Goal: Entertainment & Leisure: Browse casually

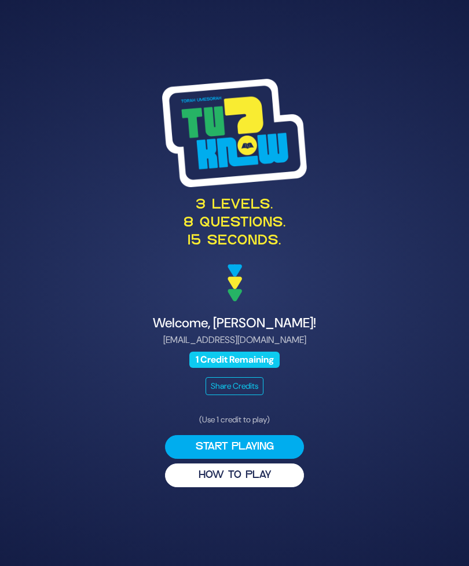
click at [184, 459] on button "Start Playing" at bounding box center [234, 447] width 139 height 24
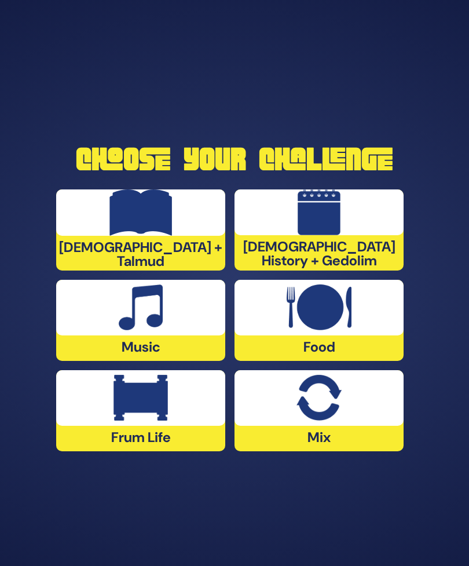
click at [317, 421] on img at bounding box center [318, 398] width 45 height 46
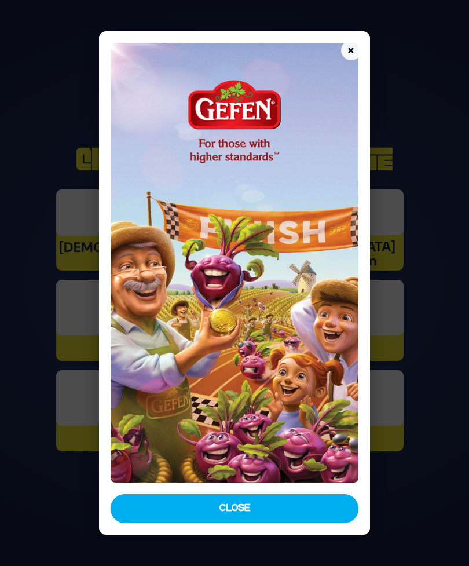
click at [202, 521] on button "Close" at bounding box center [234, 508] width 247 height 29
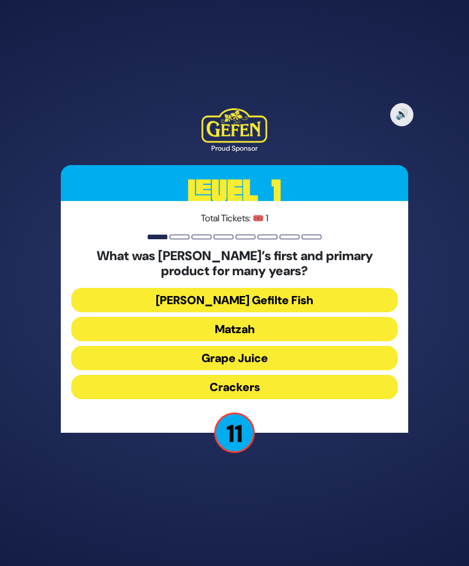
click at [356, 341] on button "Matzah" at bounding box center [234, 329] width 327 height 24
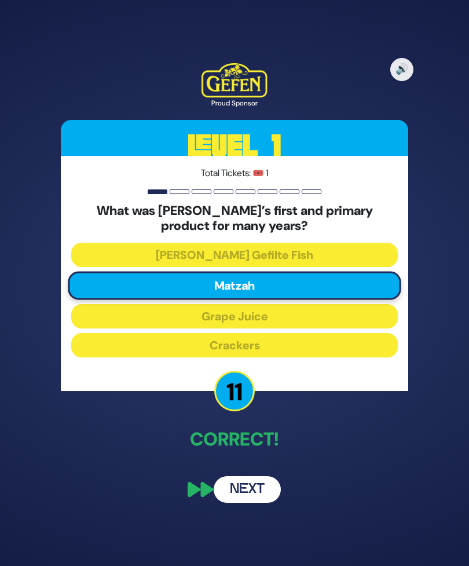
click at [252, 503] on button "Next" at bounding box center [247, 489] width 67 height 27
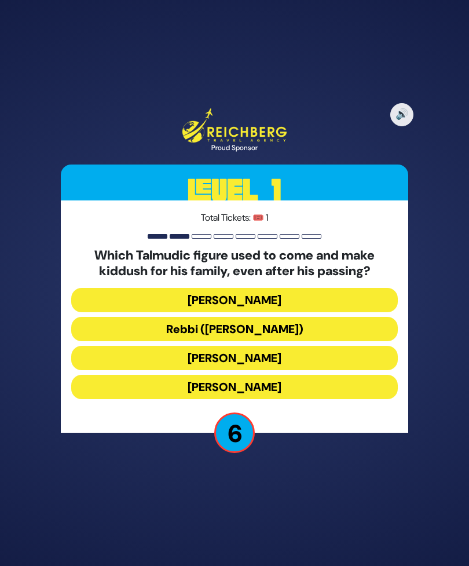
click at [324, 399] on button "[PERSON_NAME]" at bounding box center [234, 387] width 327 height 24
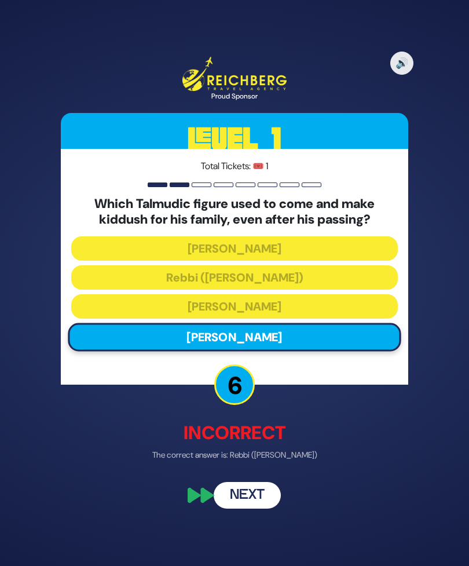
click at [248, 509] on button "Next" at bounding box center [247, 495] width 67 height 27
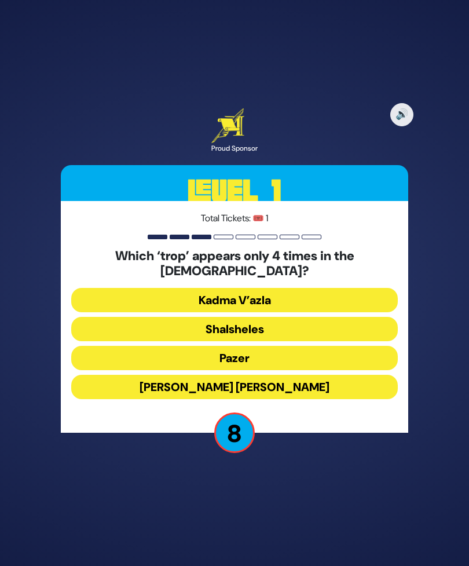
click at [313, 311] on button "Kadma V’azla" at bounding box center [234, 300] width 327 height 24
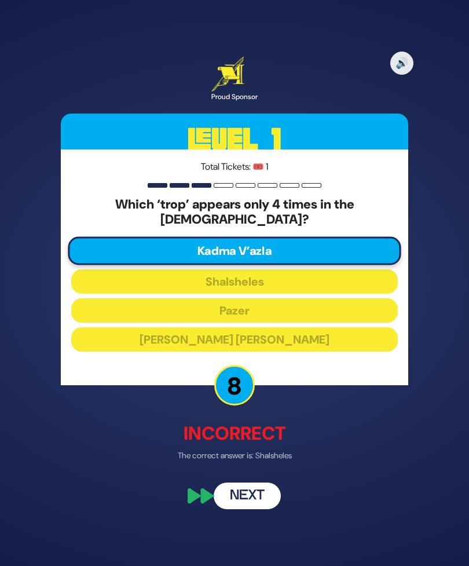
click at [254, 503] on button "Next" at bounding box center [247, 495] width 67 height 27
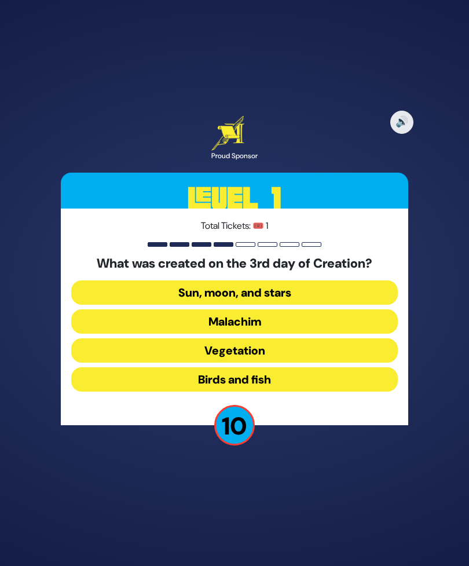
click at [320, 305] on button "Sun, moon, and stars" at bounding box center [234, 292] width 327 height 24
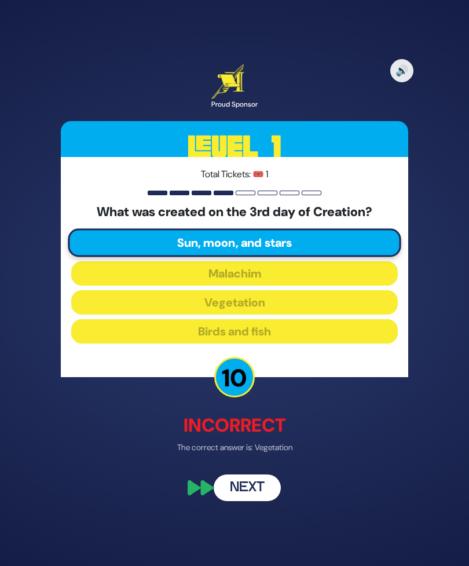
click at [240, 499] on button "Next" at bounding box center [247, 488] width 67 height 27
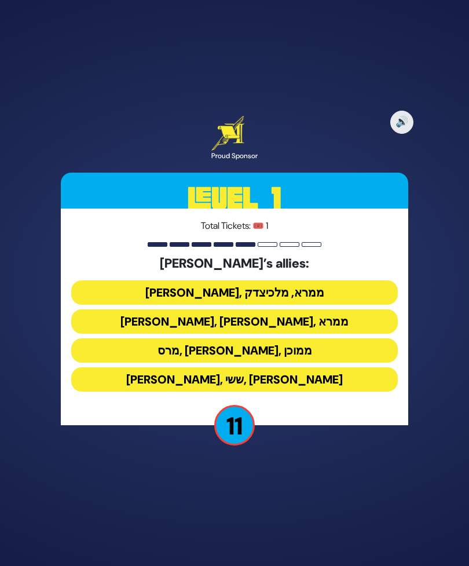
click at [143, 305] on button "[PERSON_NAME], ממרא, מלכיצדק" at bounding box center [234, 292] width 327 height 24
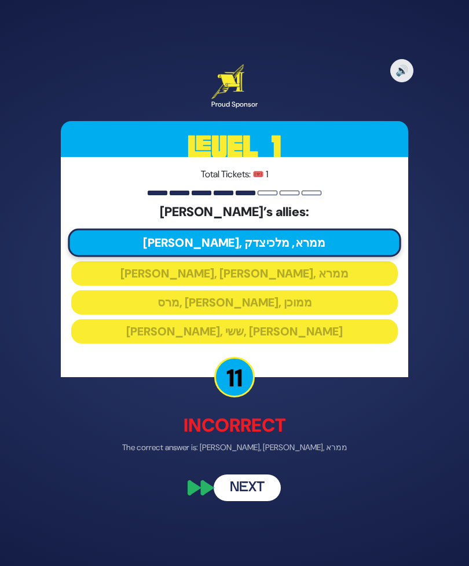
click at [237, 501] on button "Next" at bounding box center [247, 488] width 67 height 27
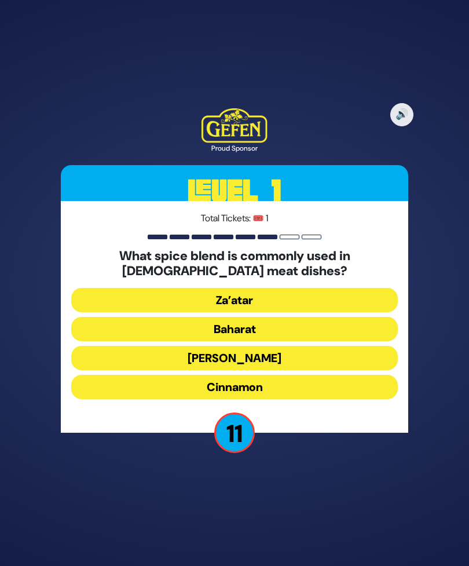
click at [152, 312] on button "Za’atar" at bounding box center [234, 300] width 327 height 24
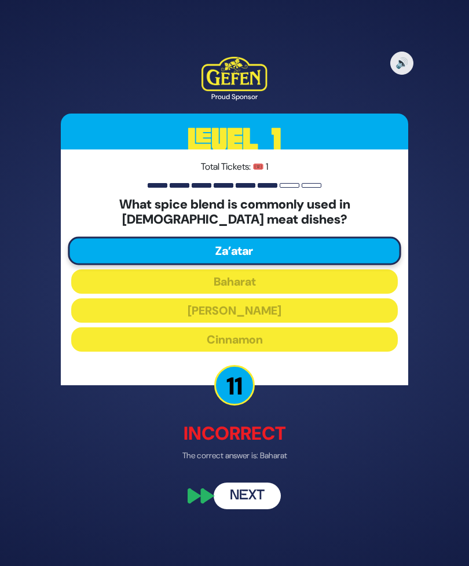
click at [245, 509] on button "Next" at bounding box center [247, 495] width 67 height 27
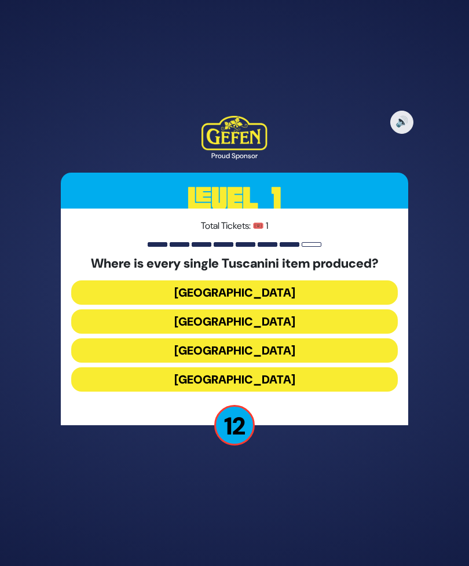
click at [152, 363] on button "[GEOGRAPHIC_DATA]" at bounding box center [234, 350] width 327 height 24
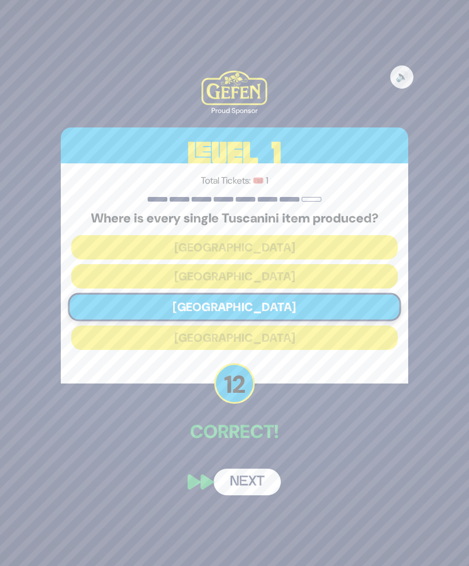
click at [252, 495] on button "Next" at bounding box center [247, 481] width 67 height 27
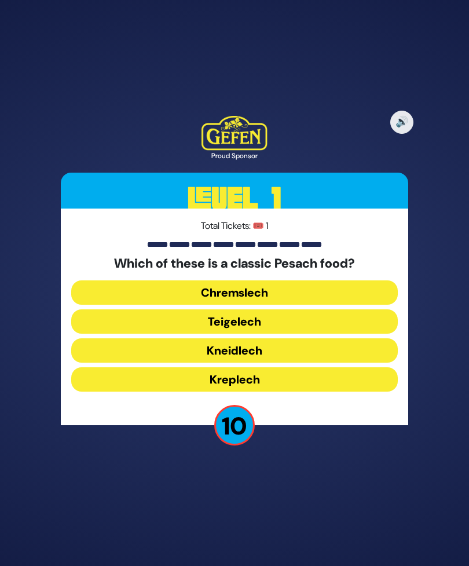
click at [178, 305] on button "Chremslech" at bounding box center [234, 292] width 327 height 24
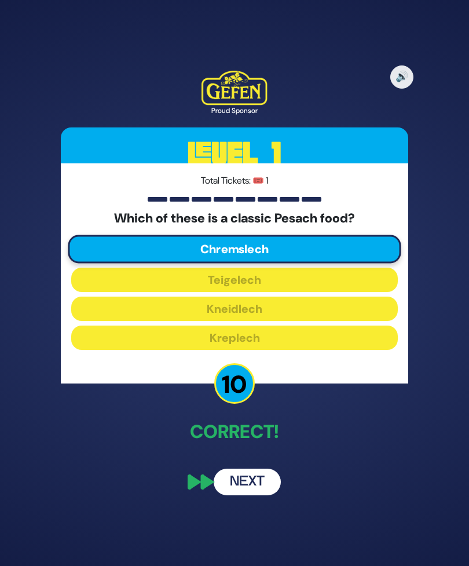
click at [252, 490] on button "Next" at bounding box center [247, 481] width 67 height 27
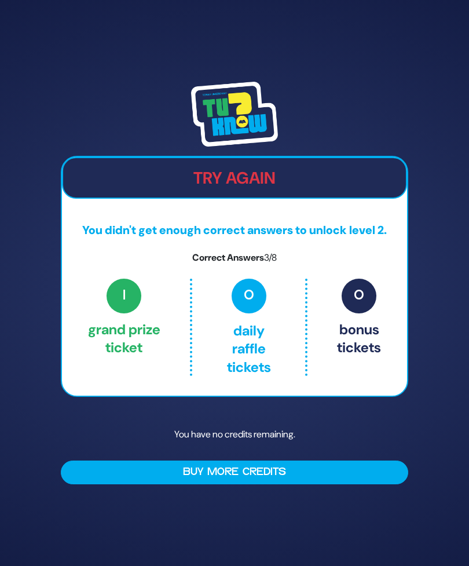
click at [247, 484] on button "Buy More Credits" at bounding box center [234, 472] width 347 height 24
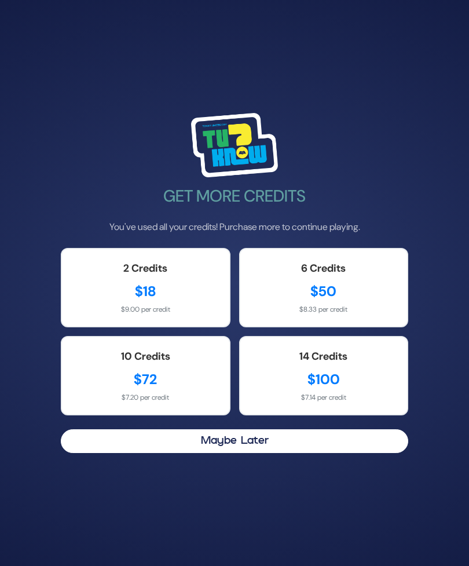
click at [122, 453] on button "Maybe Later" at bounding box center [234, 441] width 347 height 24
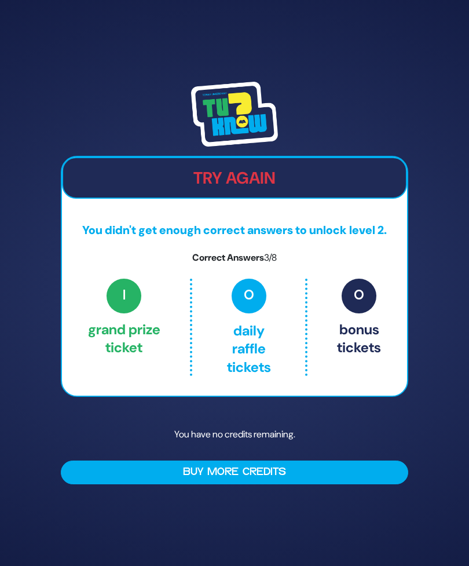
click at [127, 299] on span "1" at bounding box center [124, 296] width 35 height 35
